Goal: Task Accomplishment & Management: Manage account settings

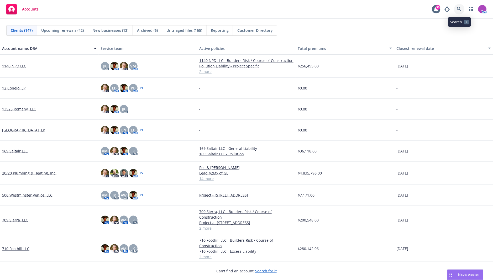
click at [459, 10] on icon at bounding box center [459, 9] width 5 height 5
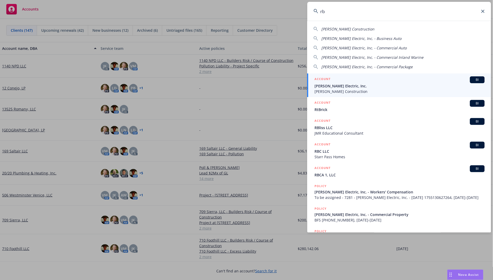
type input "r"
type input "[PERSON_NAME]"
click at [340, 83] on span "[PERSON_NAME] Electric, Inc." at bounding box center [400, 86] width 170 height 6
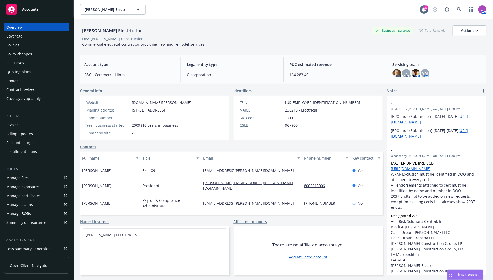
click at [19, 45] on div "Policies" at bounding box center [12, 45] width 13 height 8
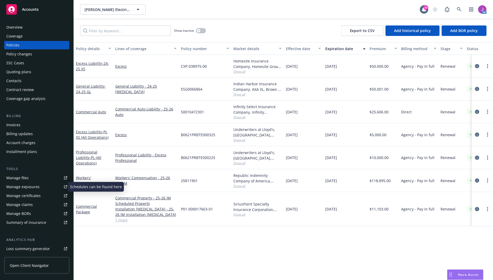
click at [22, 187] on div "Manage exposures" at bounding box center [22, 187] width 33 height 8
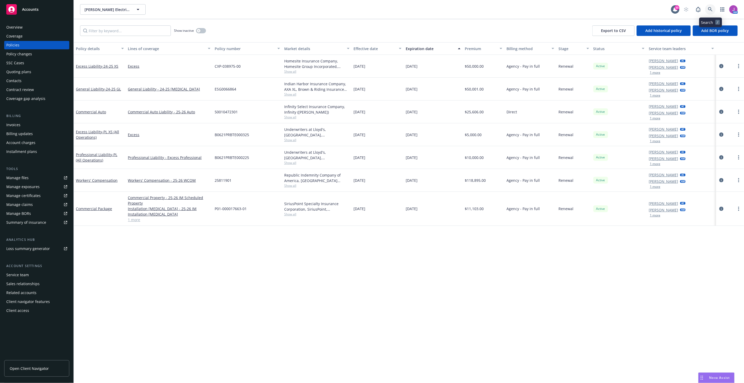
click at [493, 11] on icon at bounding box center [710, 9] width 5 height 5
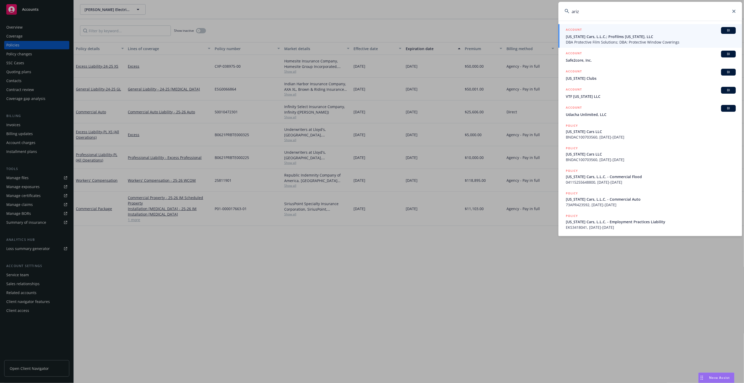
type input "arizo"
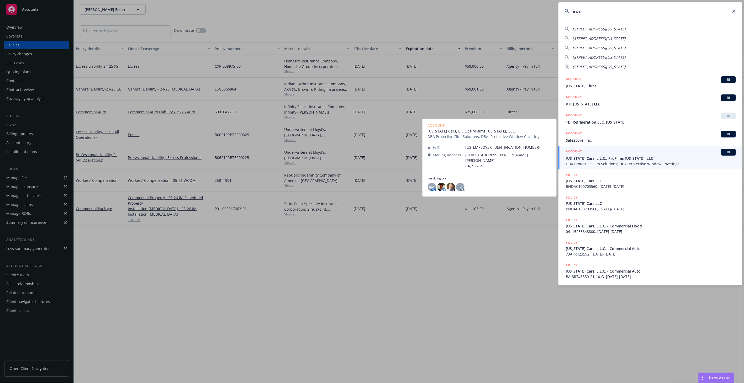
click at [493, 165] on span "DBA Protective Film Solutions; DBA: Protective Window Coverings" at bounding box center [651, 164] width 170 height 6
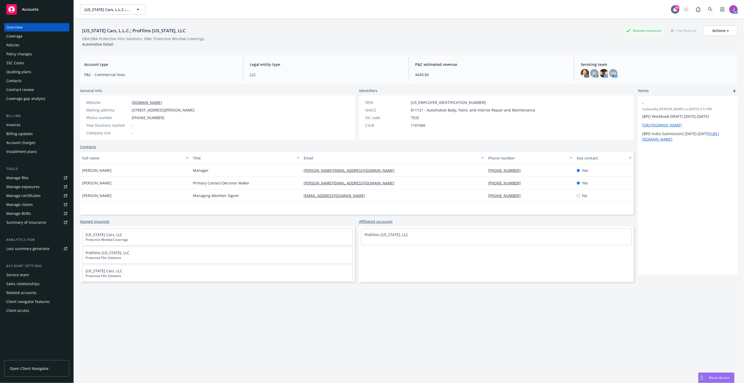
click at [12, 44] on div "Policies" at bounding box center [12, 45] width 13 height 8
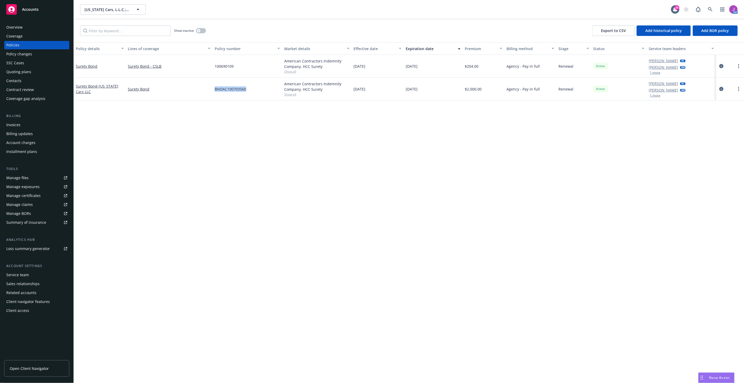
drag, startPoint x: 216, startPoint y: 88, endPoint x: 255, endPoint y: 92, distance: 39.8
click at [255, 92] on div "BNDAC100703560" at bounding box center [248, 89] width 70 height 23
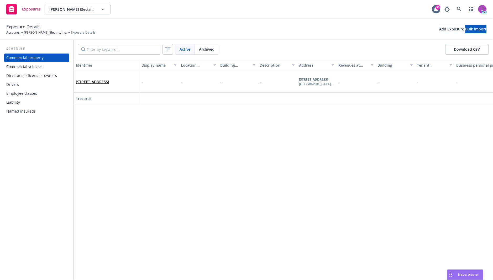
click at [206, 46] on span "Archived" at bounding box center [206, 49] width 15 height 6
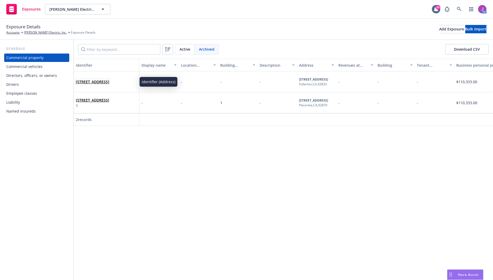
click at [109, 85] on span "[STREET_ADDRESS]" at bounding box center [92, 82] width 33 height 6
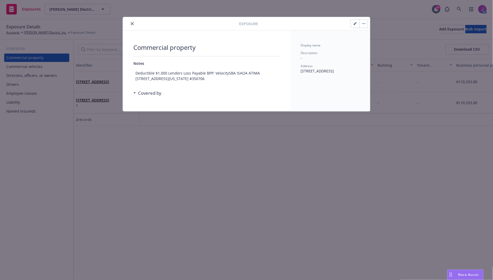
click at [363, 23] on icon "button" at bounding box center [362, 23] width 1 height 1
click at [372, 38] on link "Unarchive" at bounding box center [377, 38] width 35 height 11
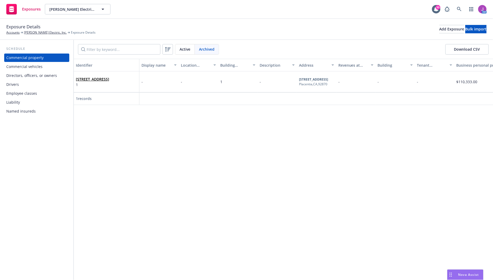
click at [188, 50] on span "Active" at bounding box center [185, 49] width 11 height 6
click at [109, 106] on span "[STREET_ADDRESS]" at bounding box center [92, 103] width 33 height 6
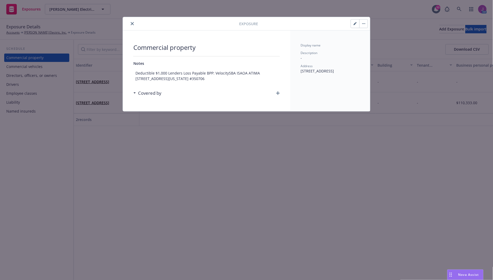
click at [354, 23] on icon "button" at bounding box center [355, 23] width 3 height 3
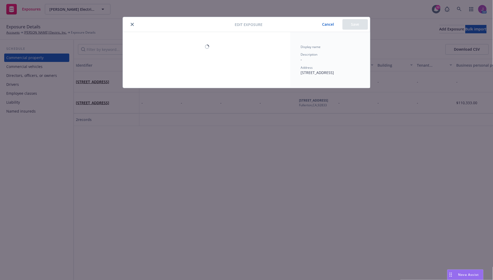
select select "NO"
select select "FIRE_RESISTIVE"
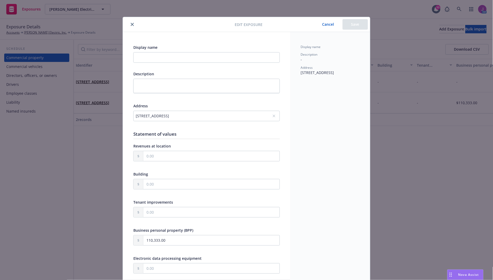
click at [131, 23] on icon "close" at bounding box center [132, 24] width 3 height 3
